Goal: Use online tool/utility

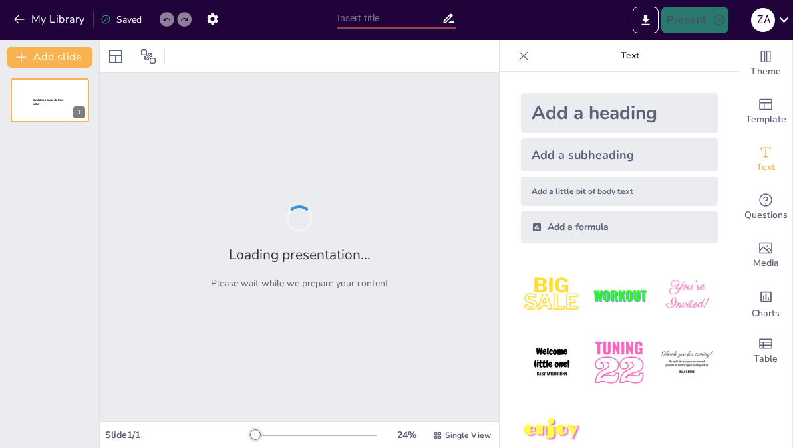
type input "My Name and Age"
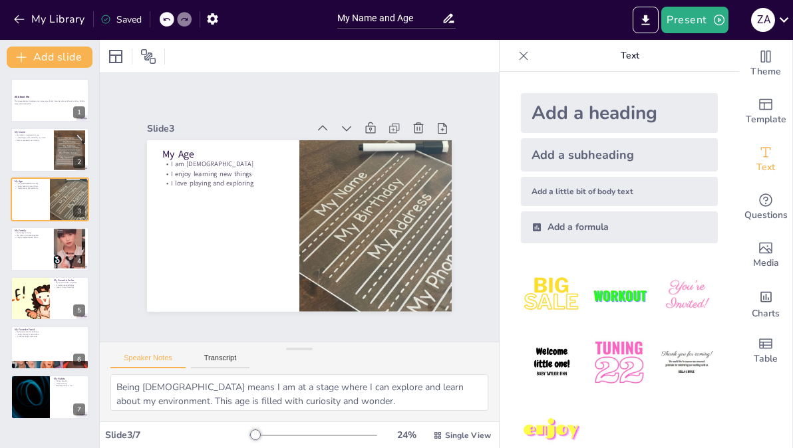
type textarea "My name is a crucial part of my identity. It is how I am recognized by friends …"
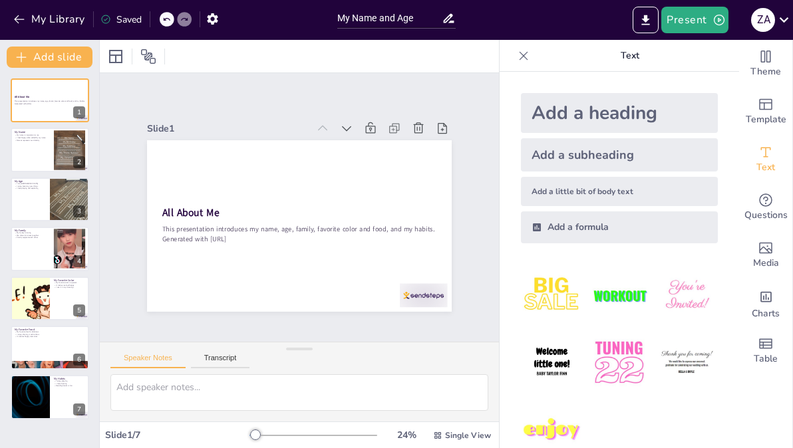
type textarea "Being [DEMOGRAPHIC_DATA] means I am at a stage where I can explore and learn ab…"
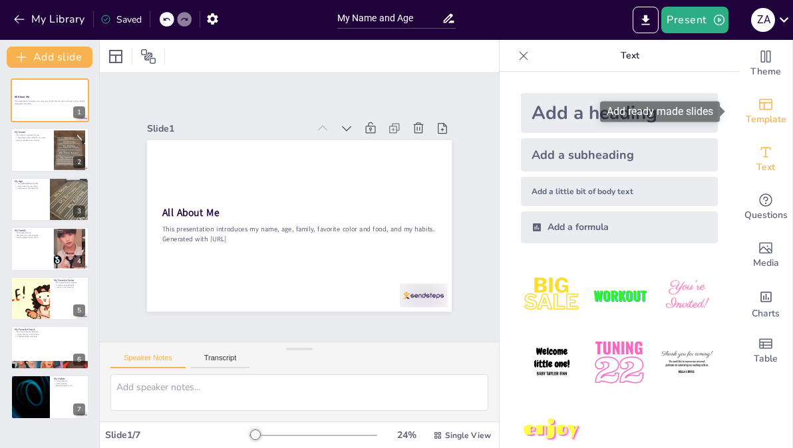
click at [745, 112] on span "Template" at bounding box center [765, 119] width 41 height 15
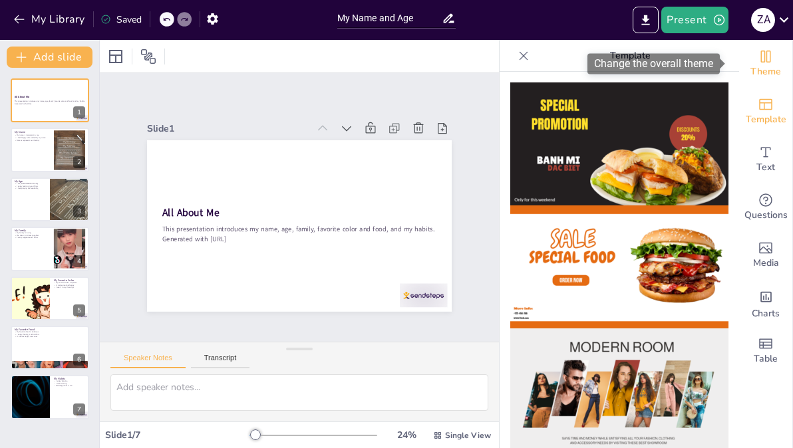
click at [750, 74] on span "Theme" at bounding box center [765, 72] width 31 height 15
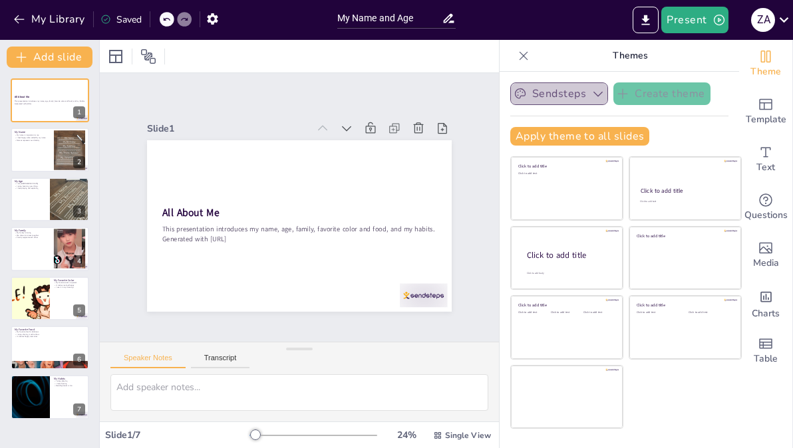
click at [579, 91] on button "Sendsteps" at bounding box center [559, 93] width 98 height 23
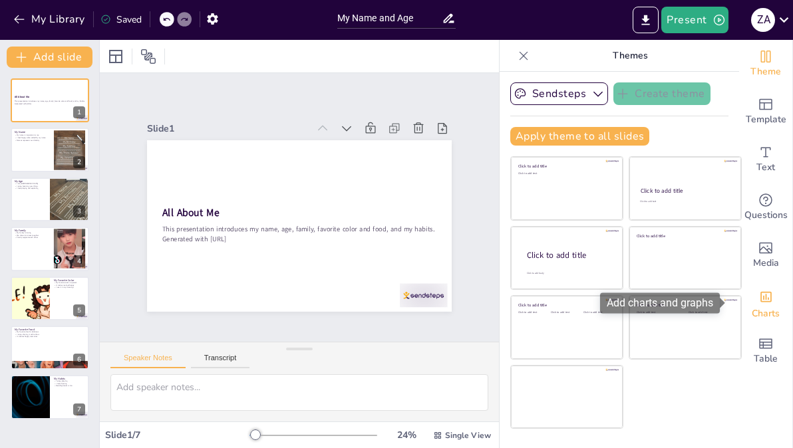
click at [759, 289] on div "Add charts and graphs" at bounding box center [766, 295] width 14 height 21
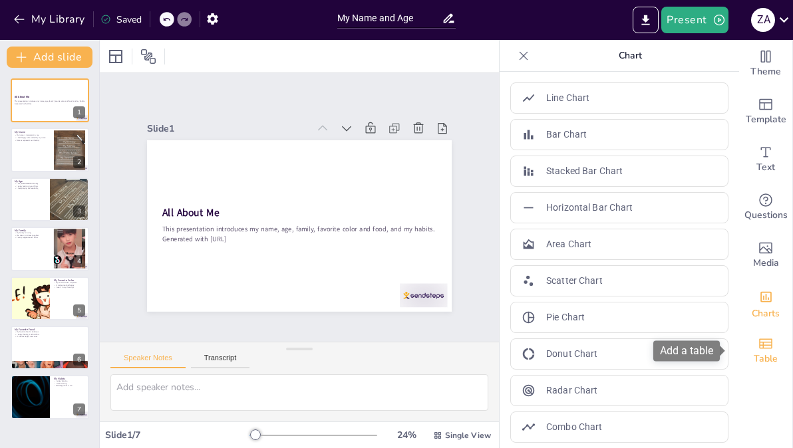
click at [753, 352] on span "Table" at bounding box center [765, 359] width 24 height 15
